Goal: Task Accomplishment & Management: Complete application form

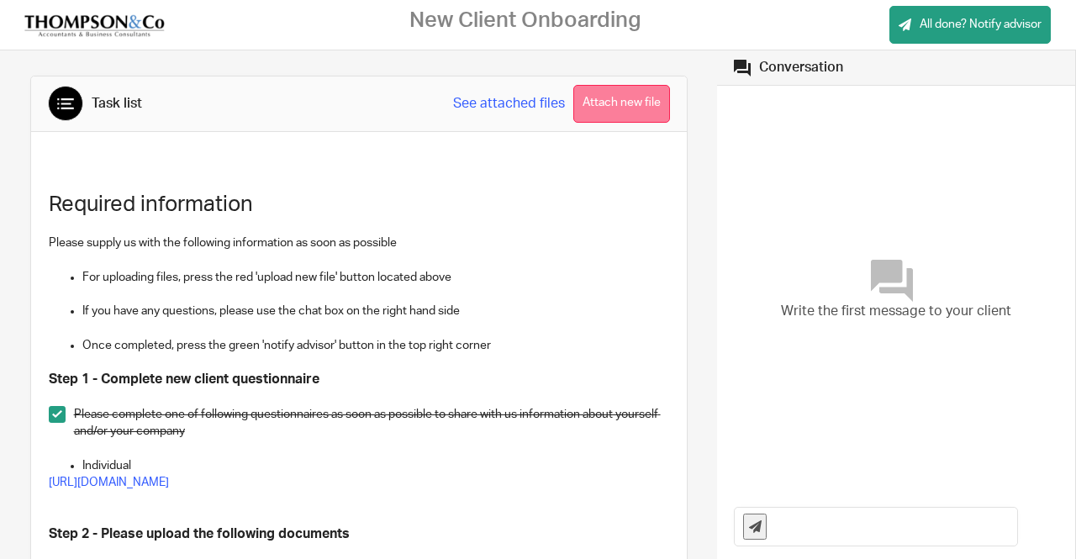
click at [629, 112] on button "Attach new file" at bounding box center [621, 104] width 97 height 38
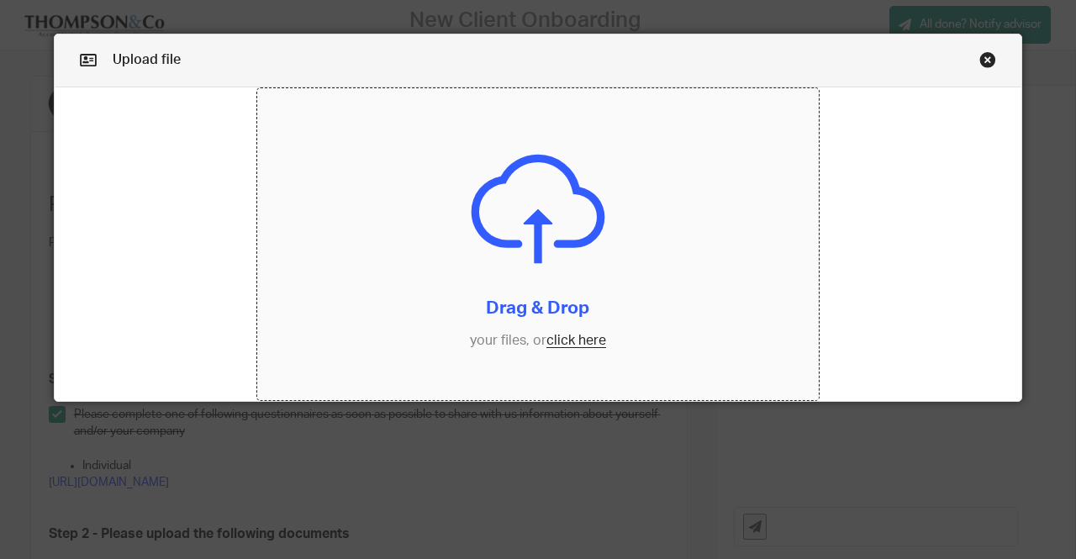
click at [571, 338] on input "file" at bounding box center [538, 244] width 562 height 313
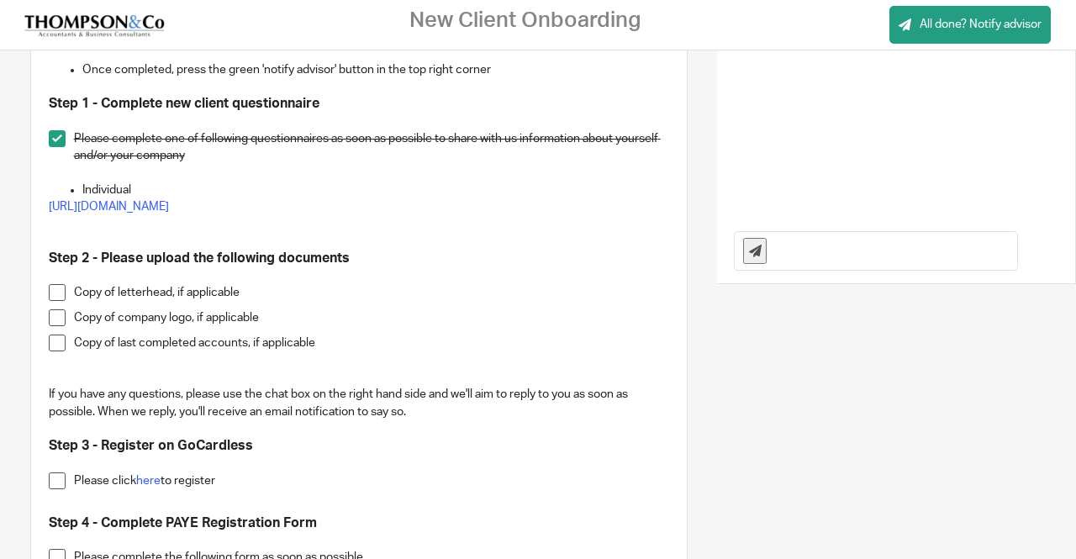
scroll to position [277, 0]
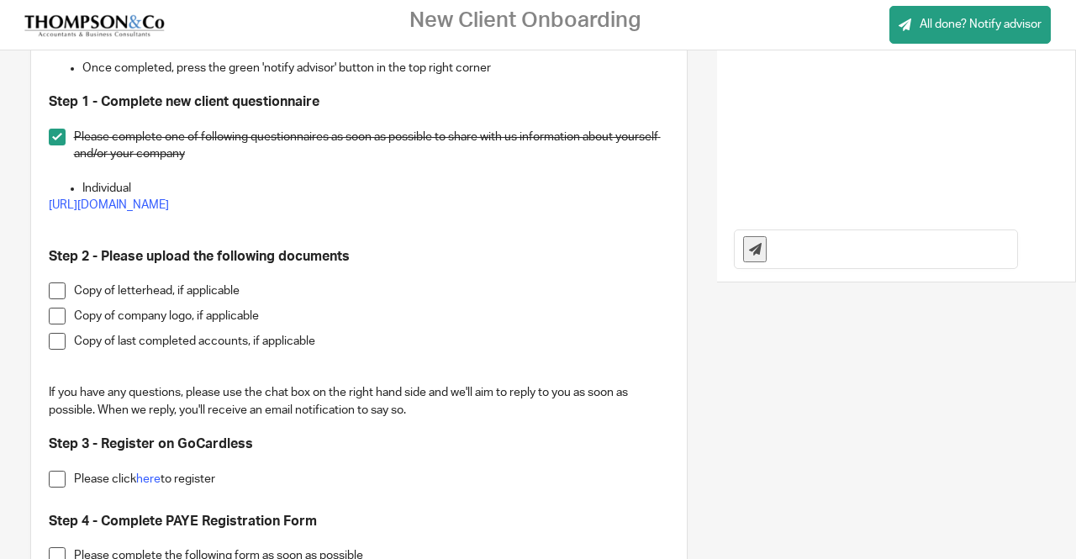
click at [57, 319] on span at bounding box center [57, 316] width 17 height 17
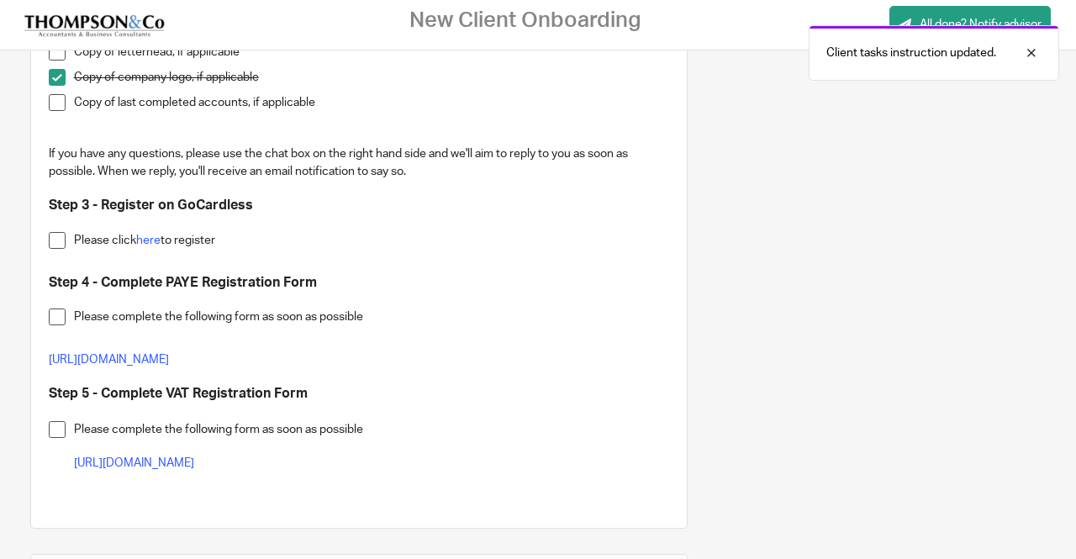
scroll to position [517, 0]
click at [153, 242] on link "here" at bounding box center [148, 240] width 24 height 12
click at [50, 315] on span at bounding box center [57, 316] width 17 height 17
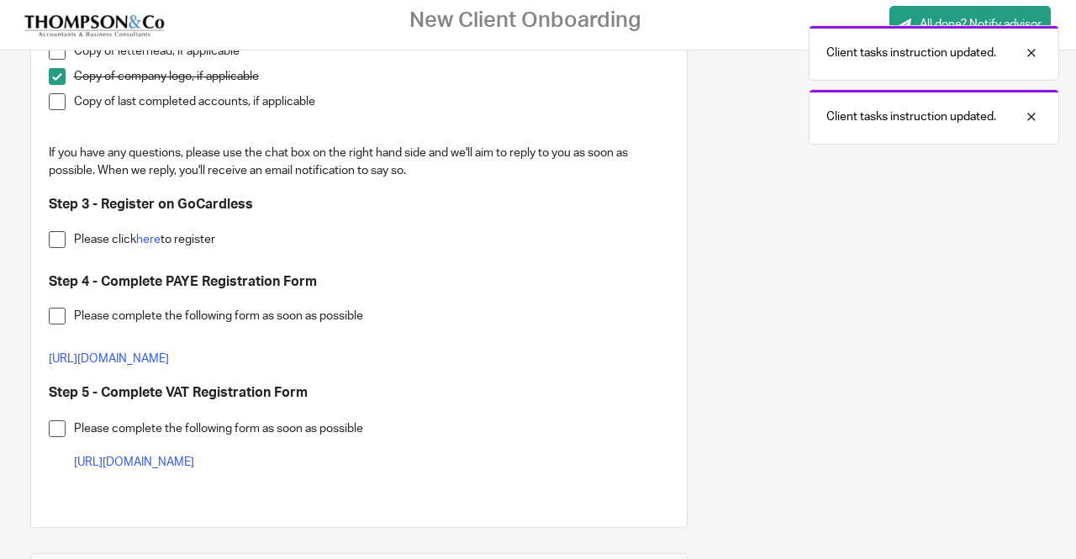
click at [59, 238] on span at bounding box center [57, 239] width 17 height 17
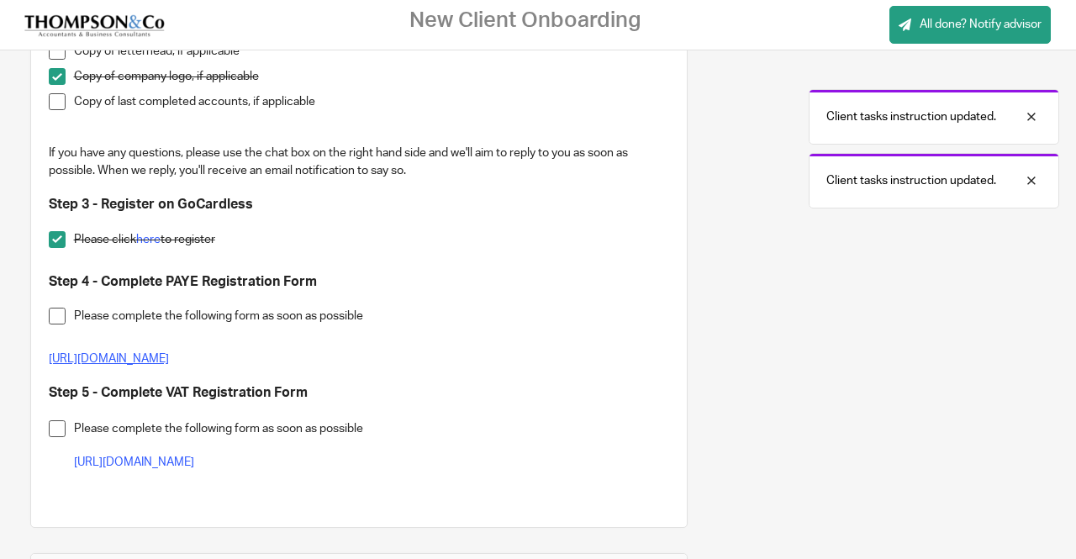
click at [169, 361] on link "[URL][DOMAIN_NAME]" at bounding box center [109, 359] width 120 height 12
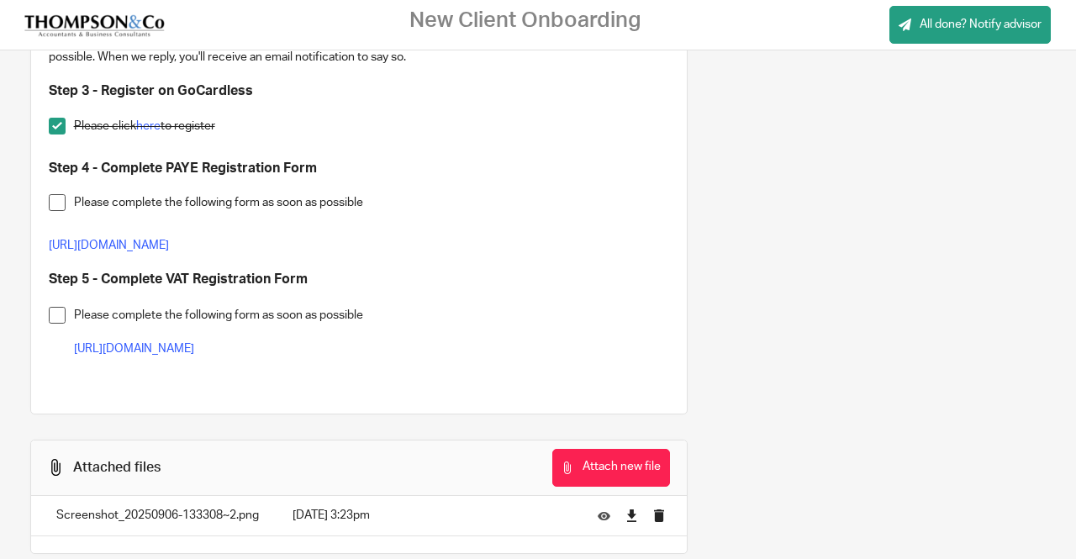
scroll to position [634, 0]
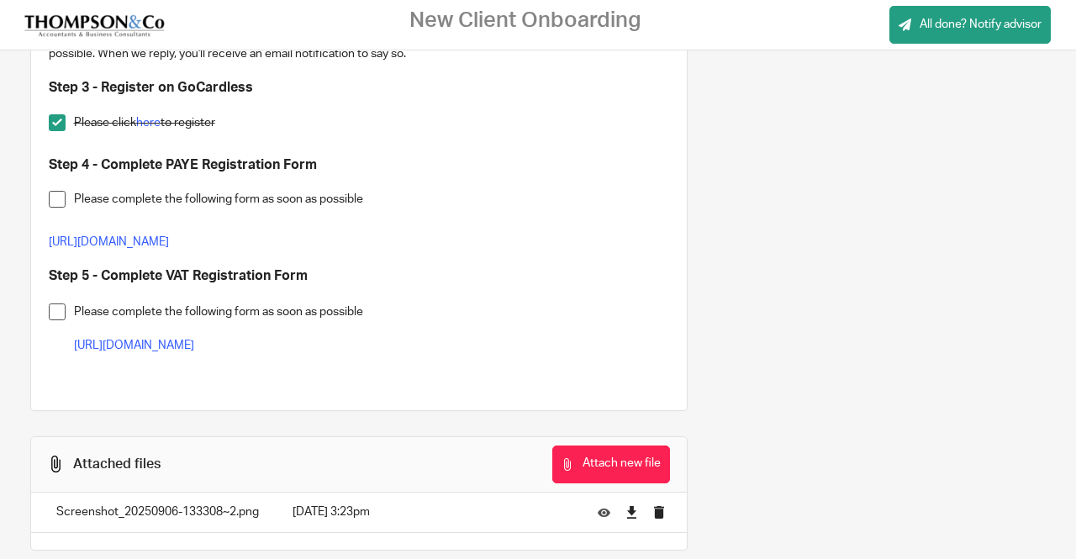
drag, startPoint x: 758, startPoint y: 353, endPoint x: 731, endPoint y: 379, distance: 37.4
click at [731, 379] on div "Task list See attached files Attach new file Required information Please supply…" at bounding box center [538, 5] width 1076 height 1176
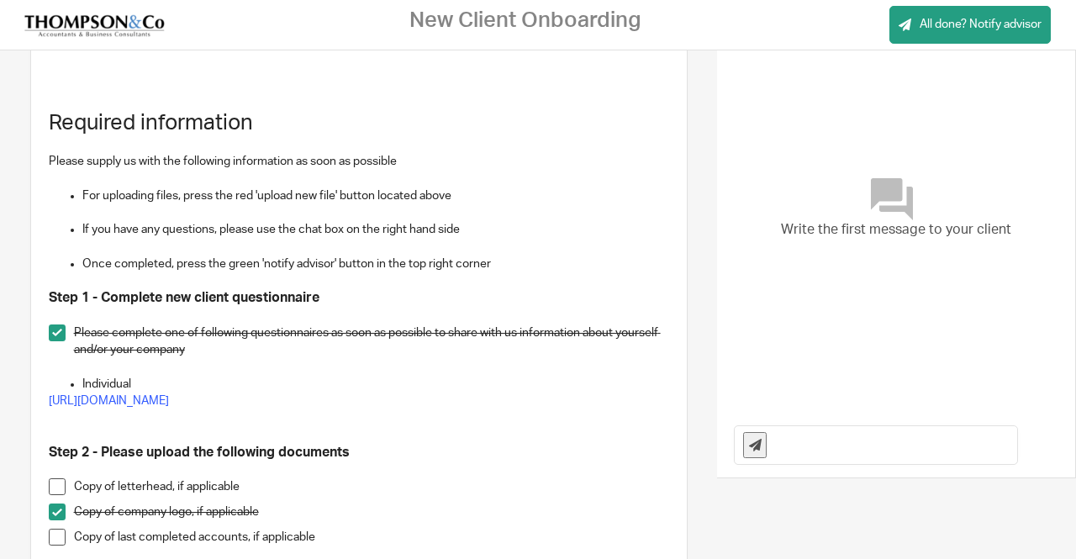
scroll to position [75, 0]
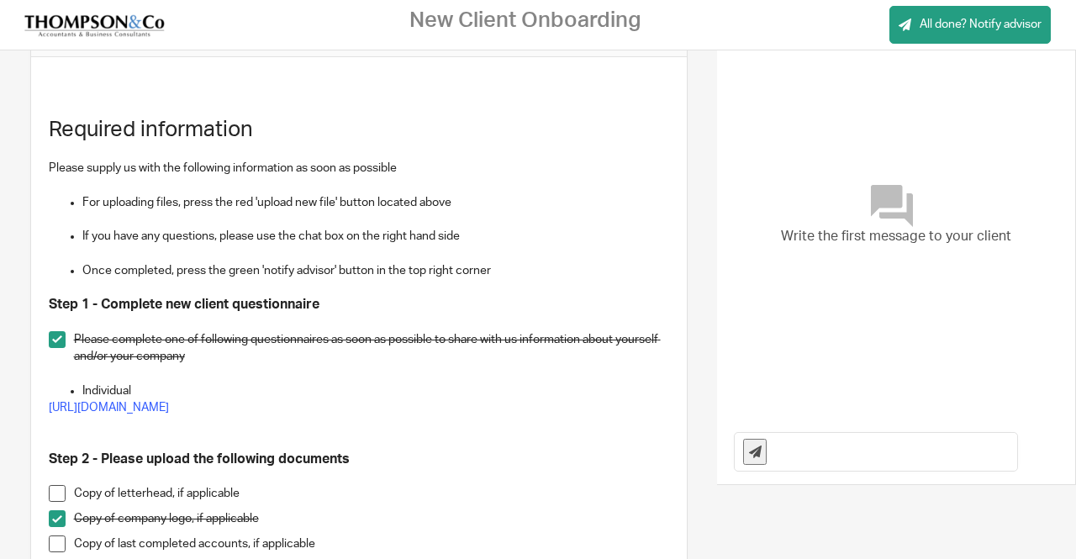
click at [848, 455] on input "text" at bounding box center [896, 452] width 242 height 38
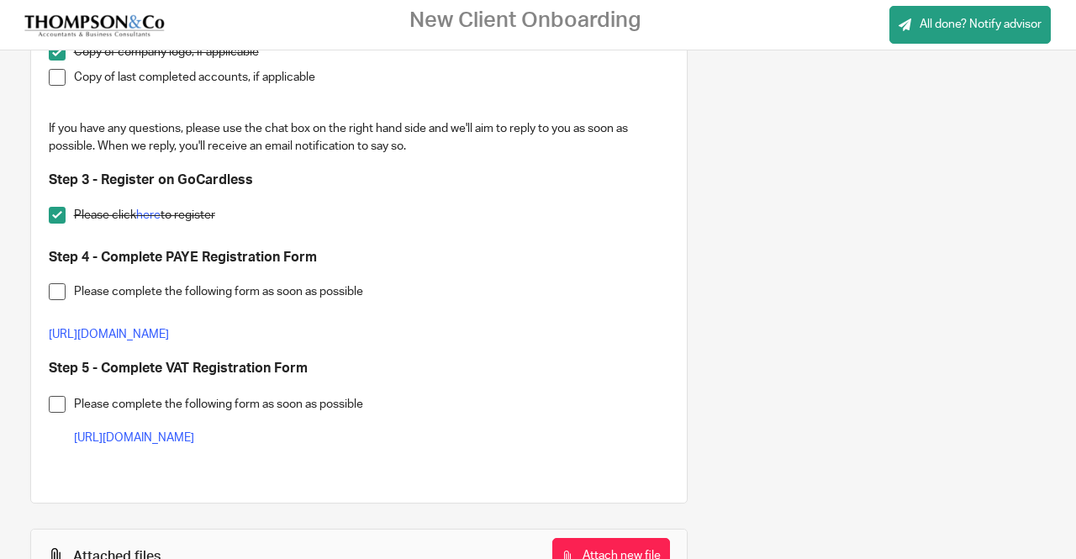
scroll to position [513, 0]
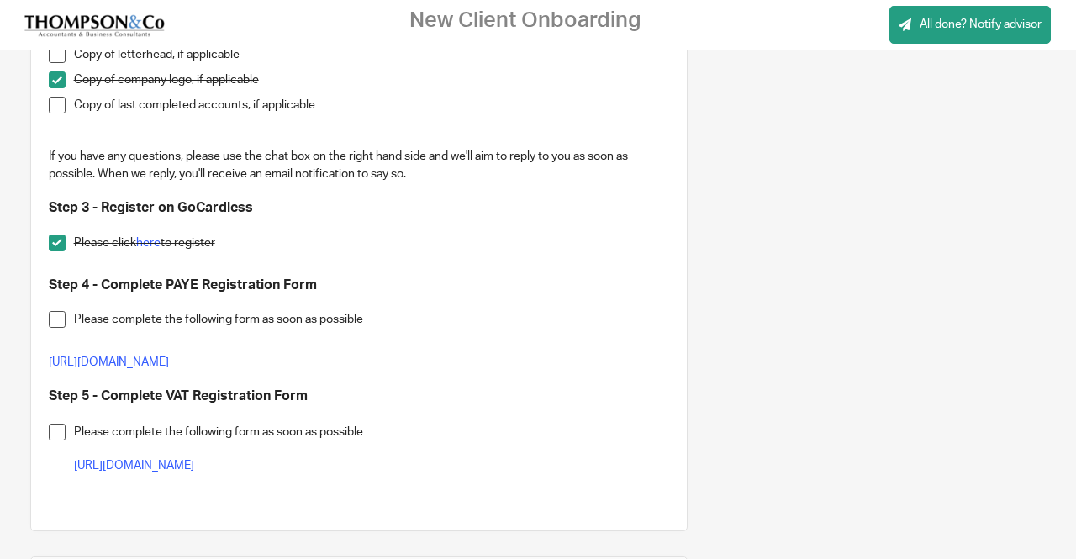
click at [61, 430] on span at bounding box center [57, 432] width 17 height 17
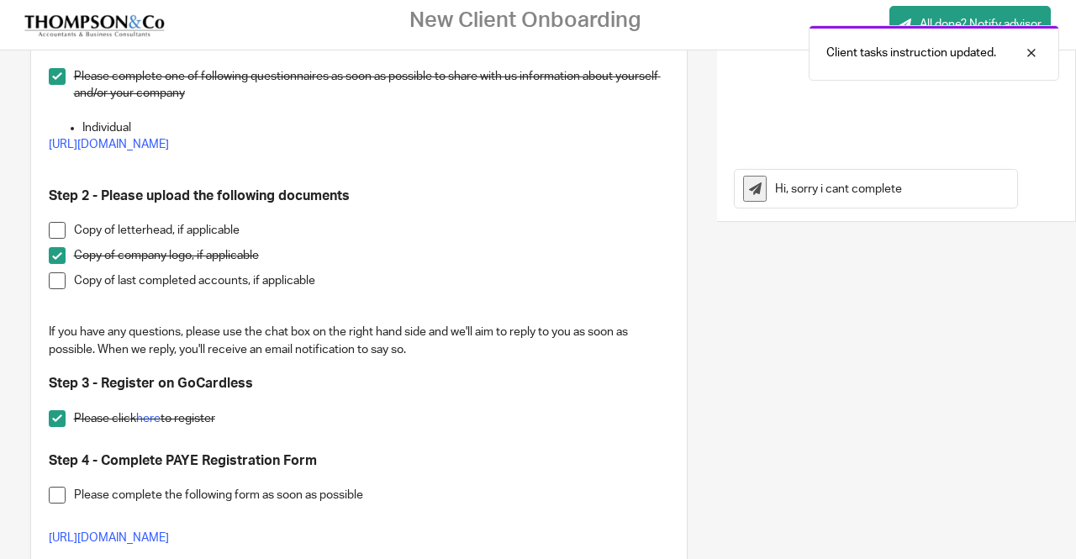
scroll to position [324, 0]
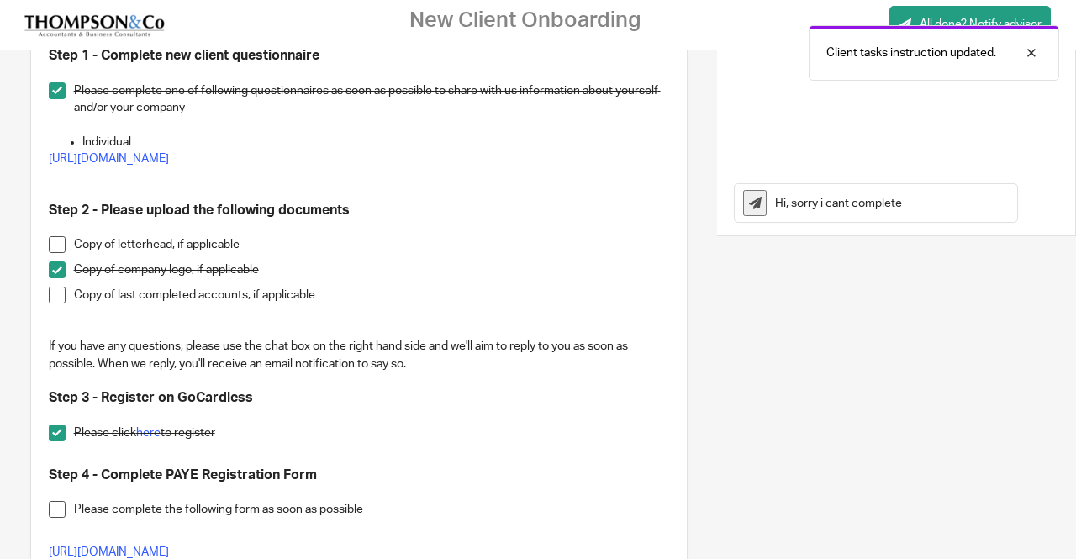
click at [946, 194] on input "Hi, sorry i cant complete" at bounding box center [896, 203] width 242 height 38
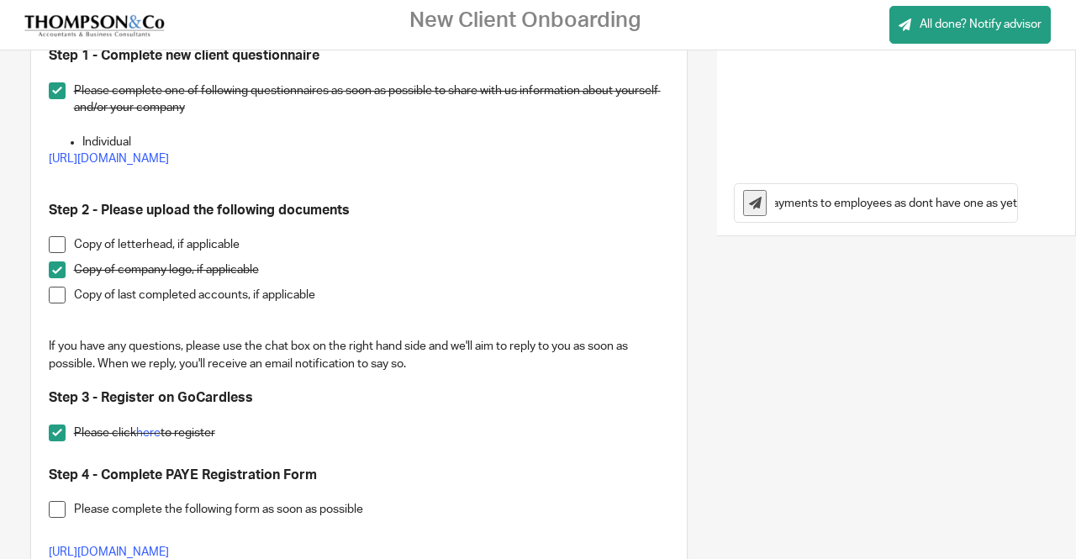
scroll to position [0, 370]
type input "Hi, sorry i cant complete payee reg as dont have a utr or have made payments to…"
click at [749, 201] on icon at bounding box center [755, 203] width 13 height 13
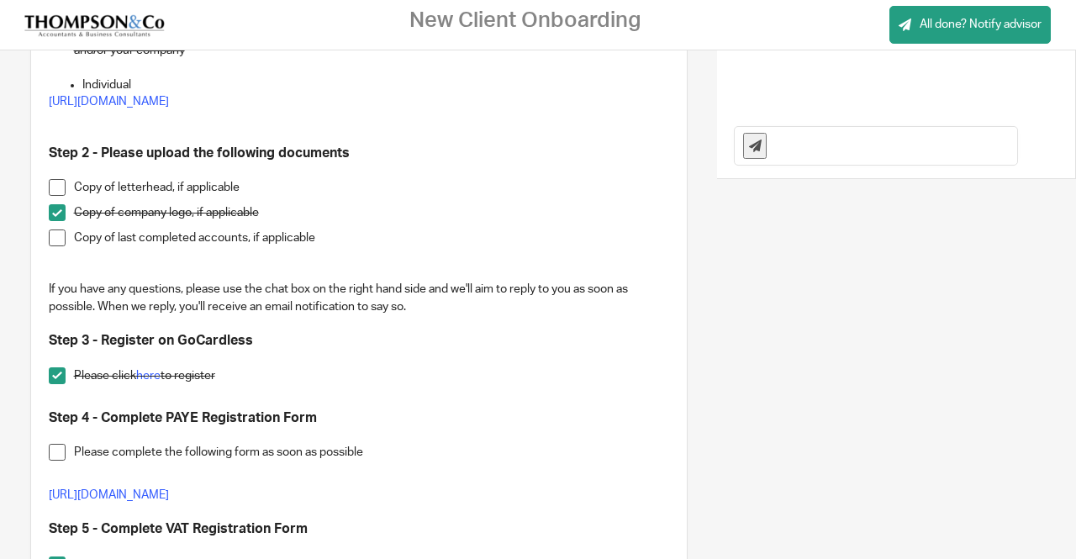
scroll to position [382, 0]
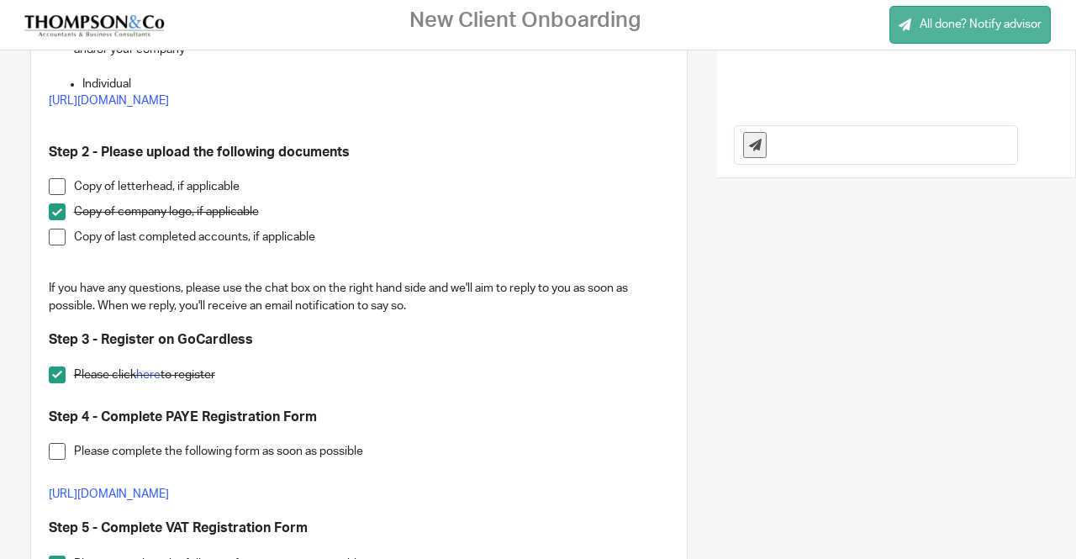
click at [949, 29] on span "All done? Notify advisor" at bounding box center [980, 24] width 122 height 17
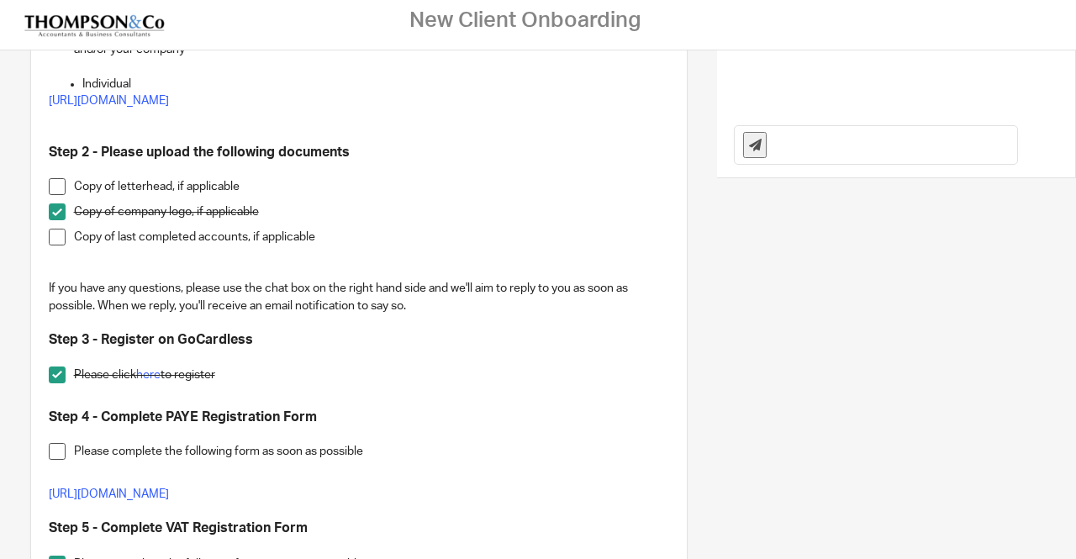
click at [59, 450] on span at bounding box center [57, 451] width 17 height 17
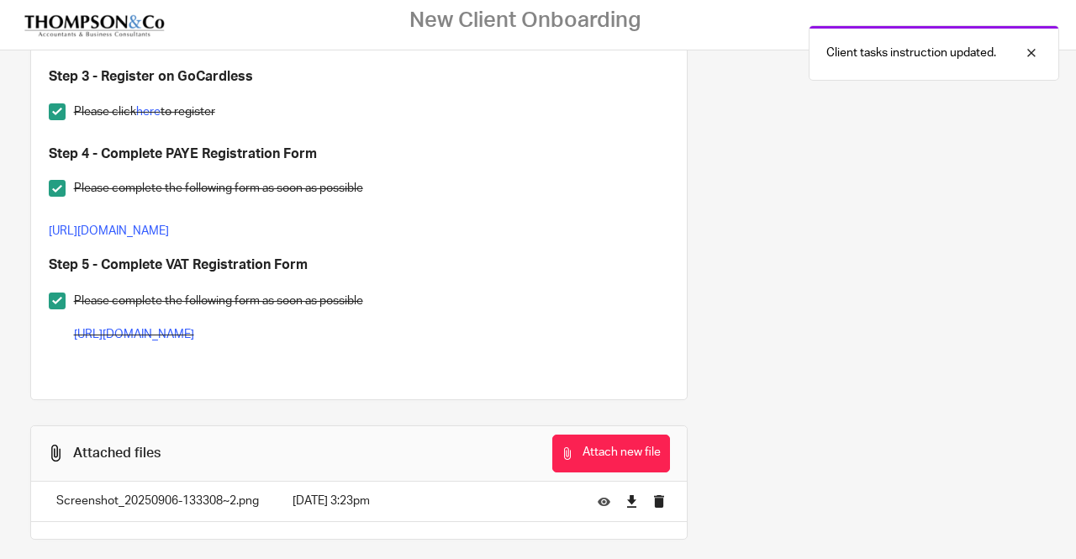
scroll to position [665, 0]
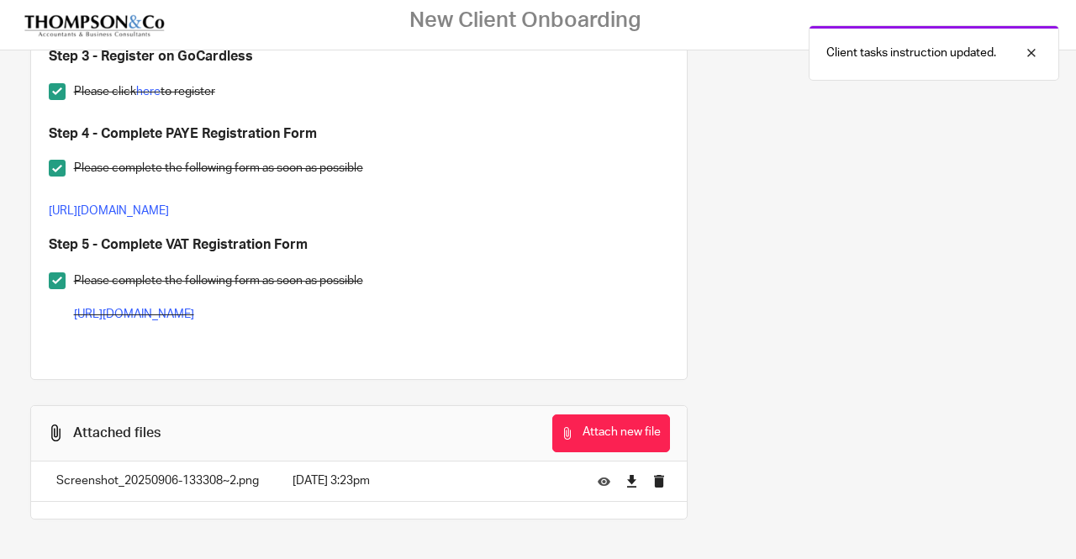
drag, startPoint x: 447, startPoint y: 329, endPoint x: 504, endPoint y: 203, distance: 138.4
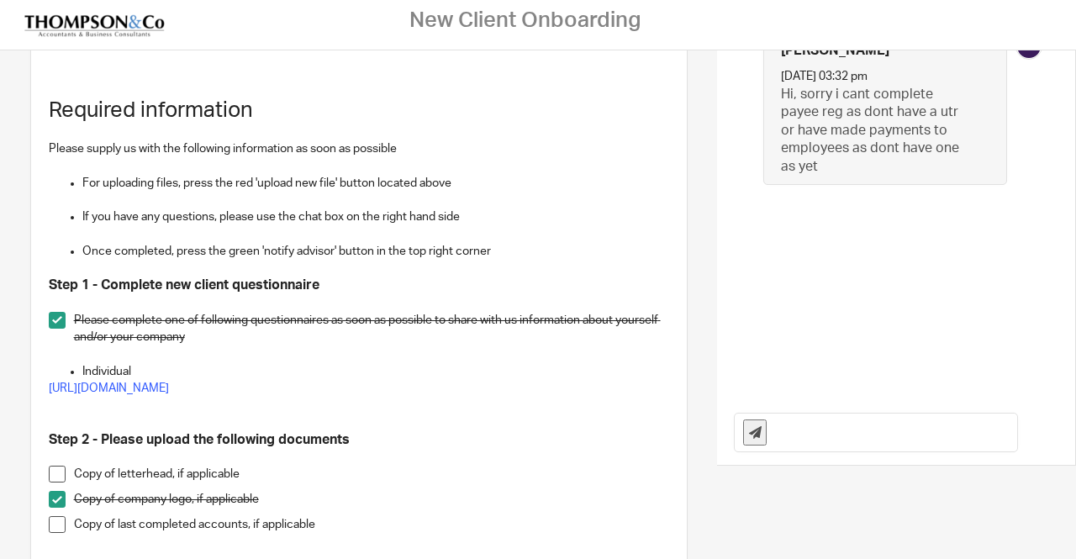
scroll to position [0, 0]
